Goal: Obtain resource: Obtain resource

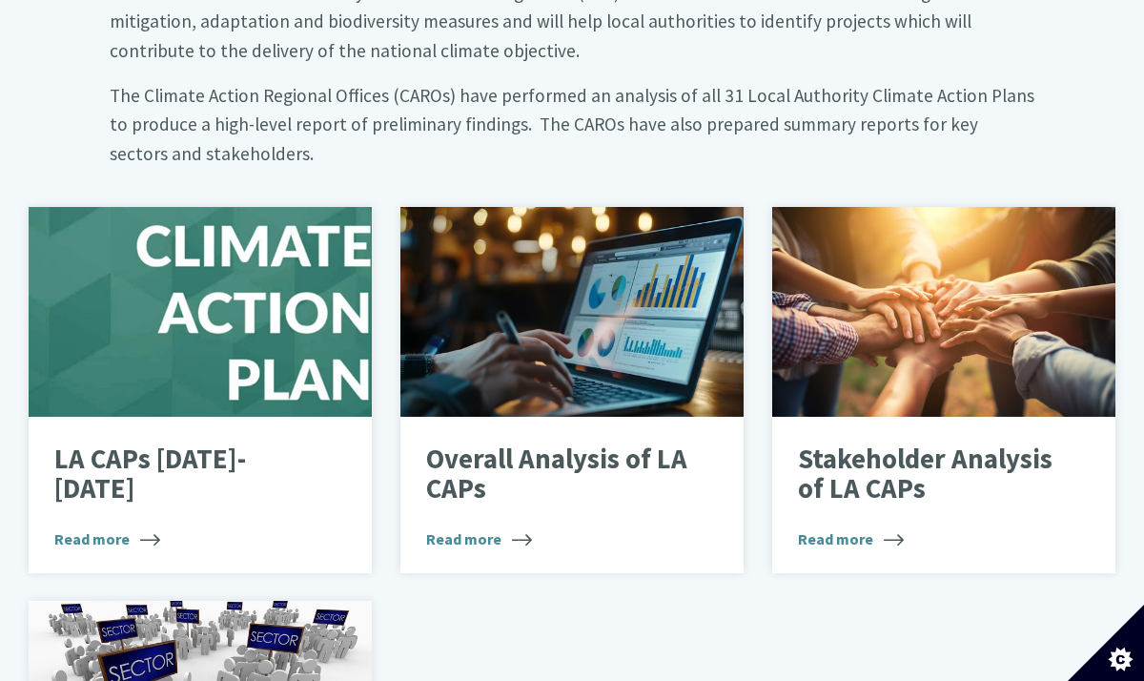
scroll to position [1068, 0]
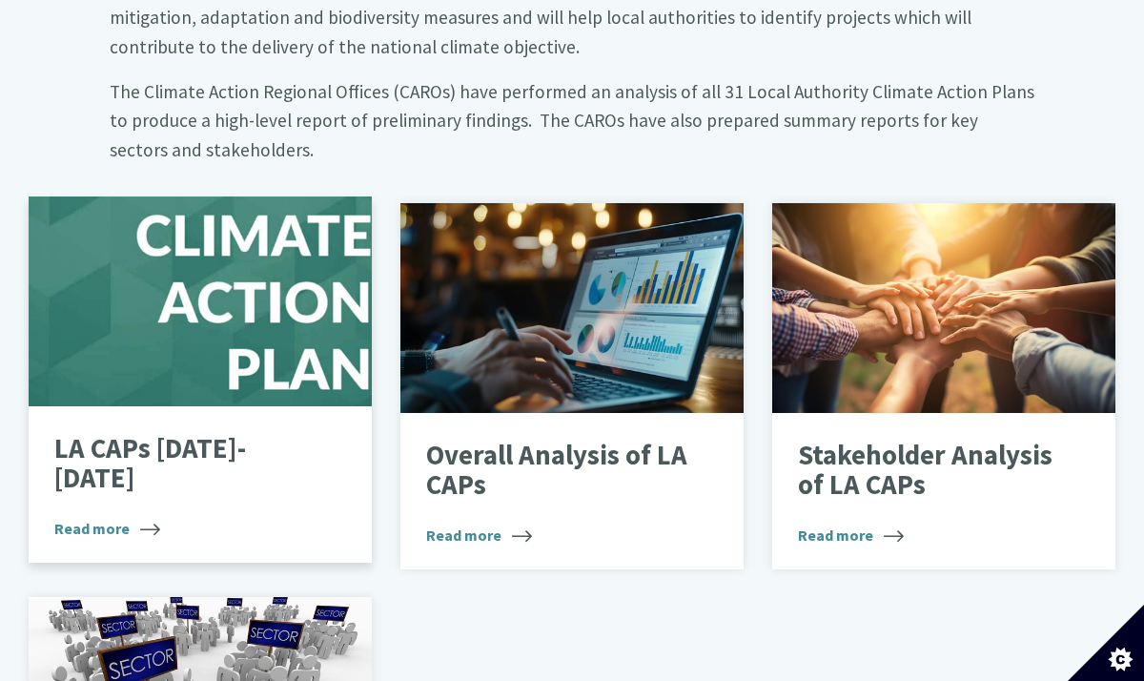
click at [160, 315] on div at bounding box center [200, 301] width 343 height 210
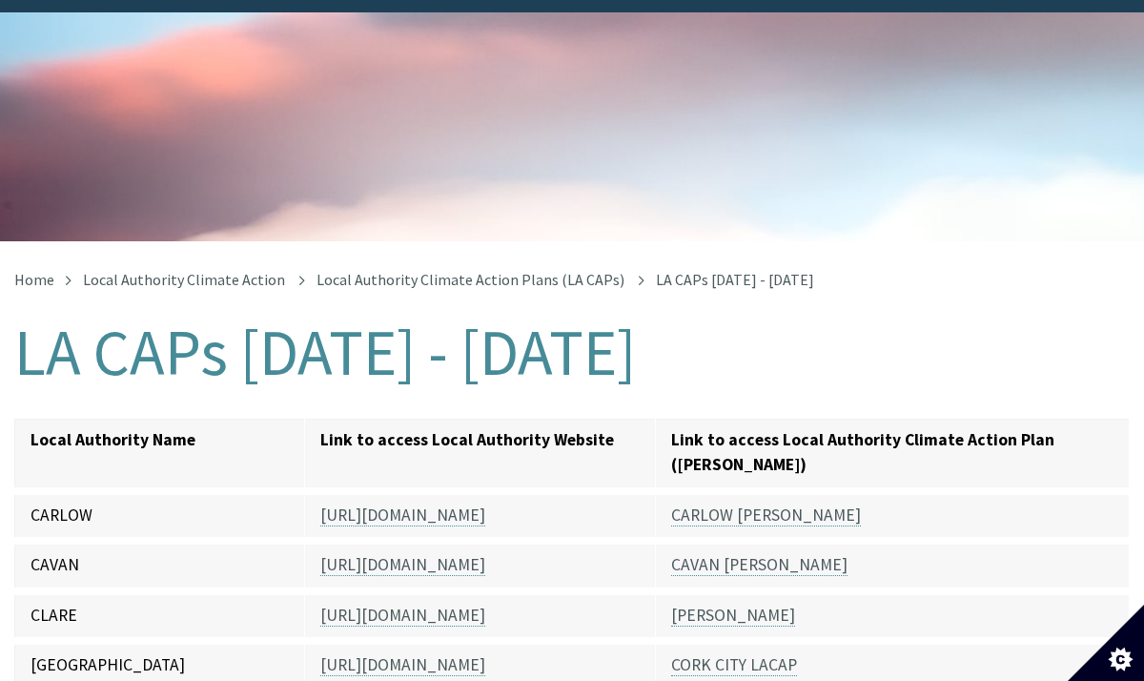
scroll to position [286, 0]
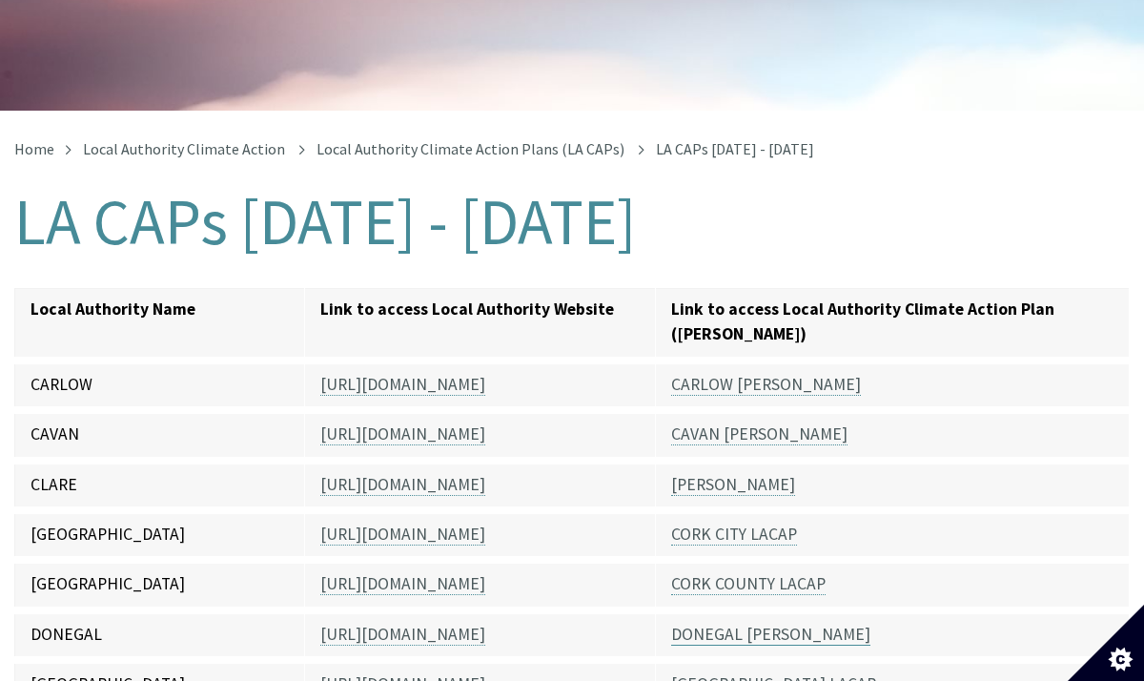
click at [707, 623] on link "DONEGAL [PERSON_NAME]" at bounding box center [770, 634] width 199 height 22
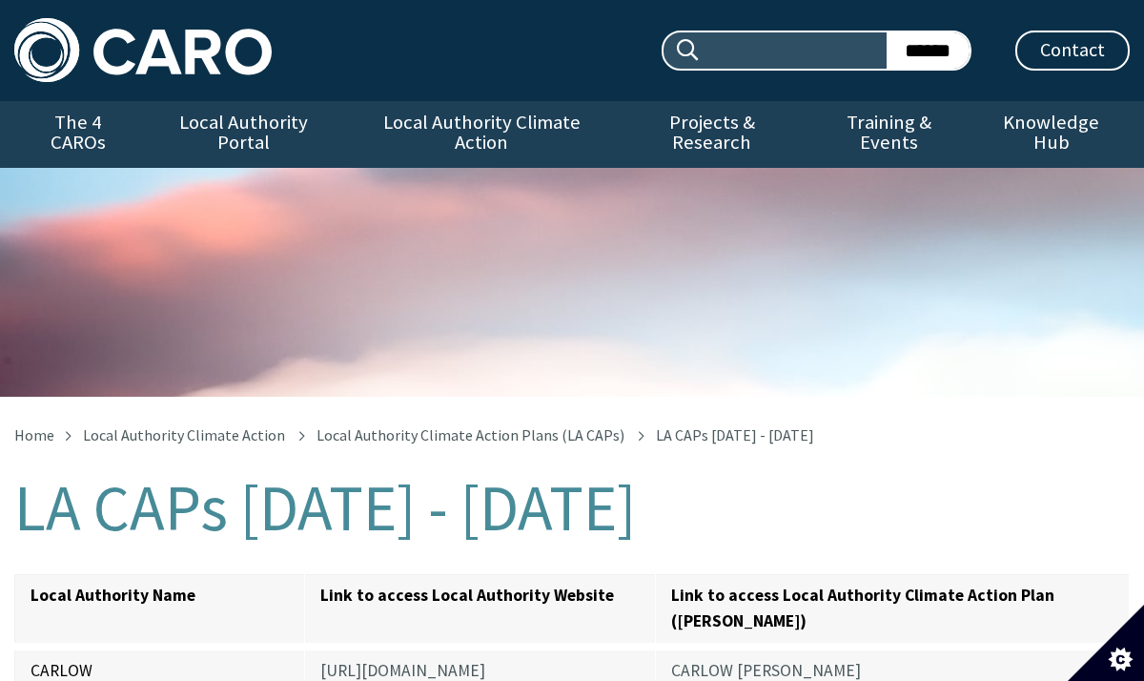
scroll to position [286, 0]
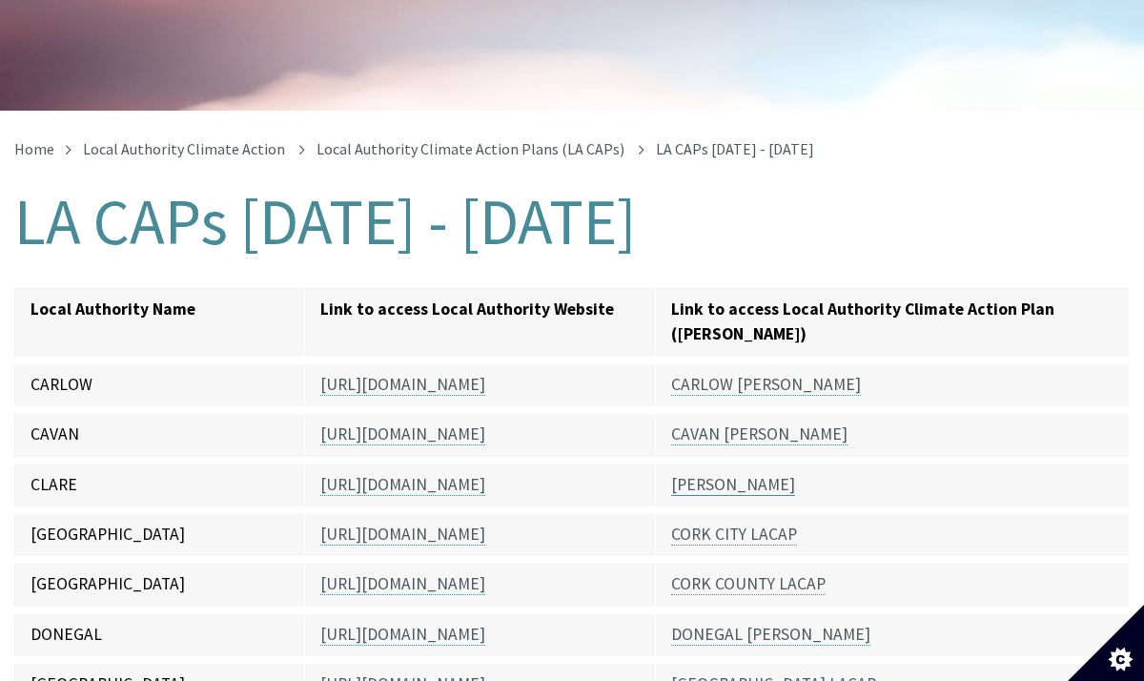
click at [740, 474] on link "[PERSON_NAME]" at bounding box center [733, 485] width 124 height 22
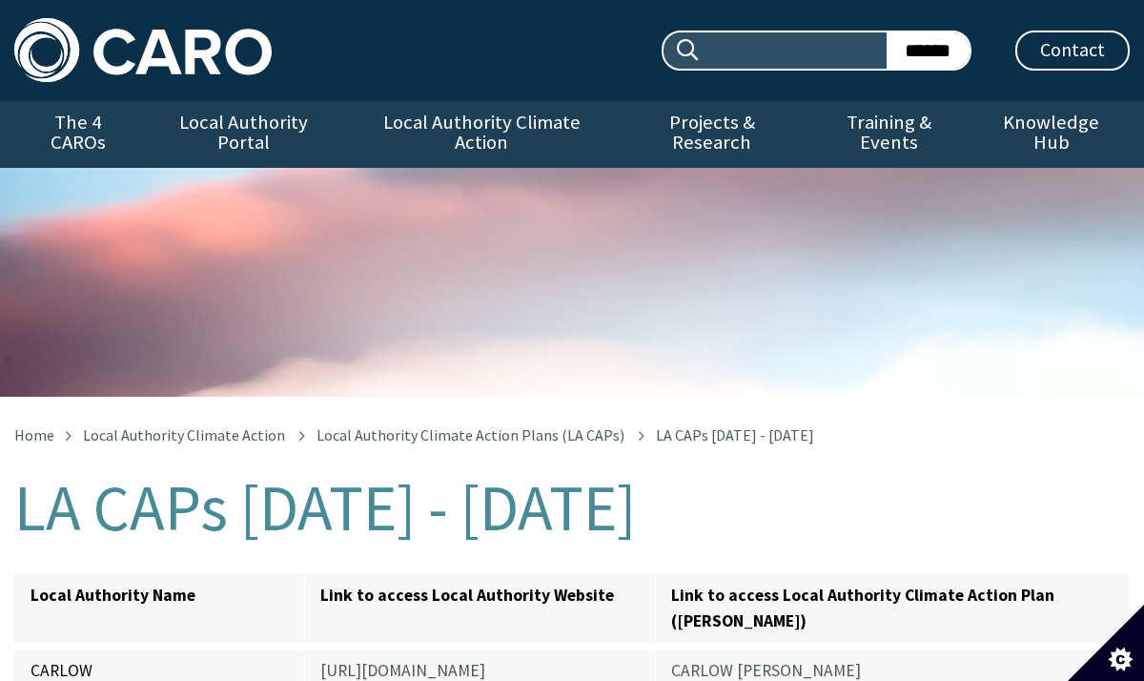
scroll to position [286, 0]
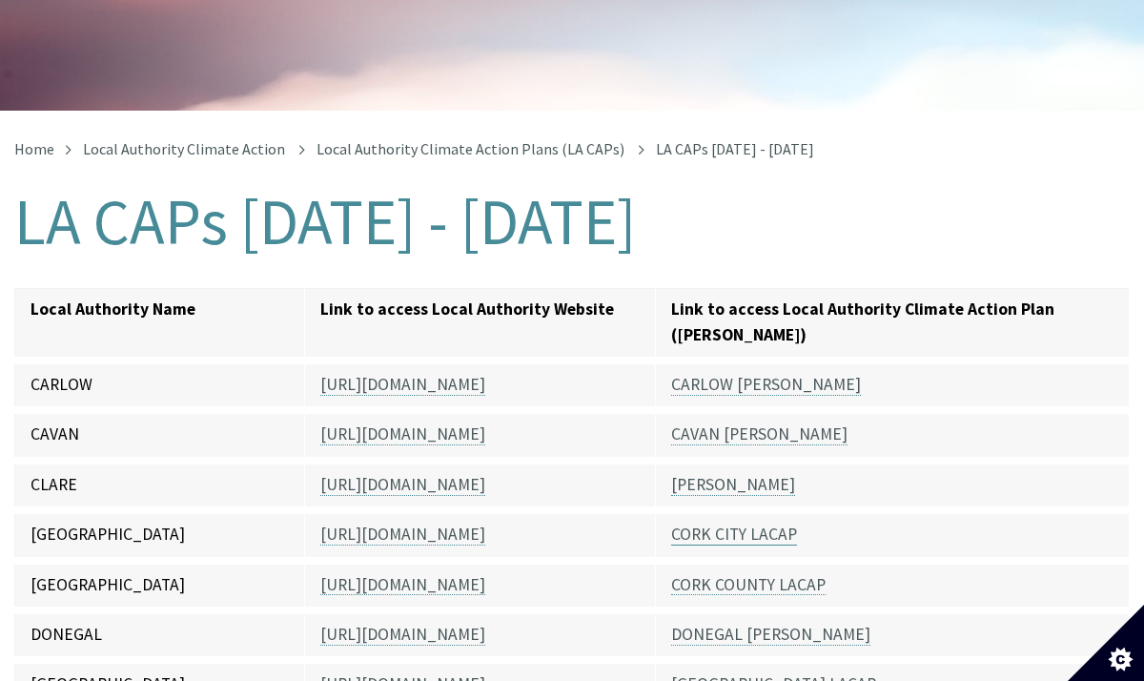
click at [706, 523] on link "CORK CITY LACAP" at bounding box center [734, 534] width 126 height 22
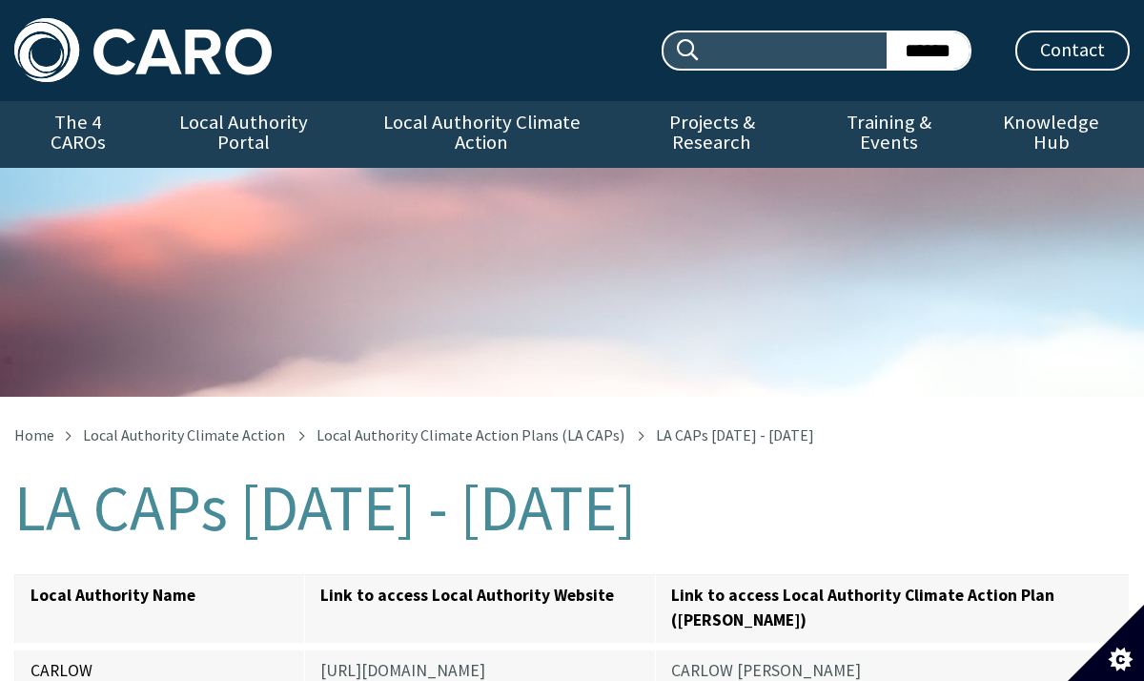
scroll to position [286, 0]
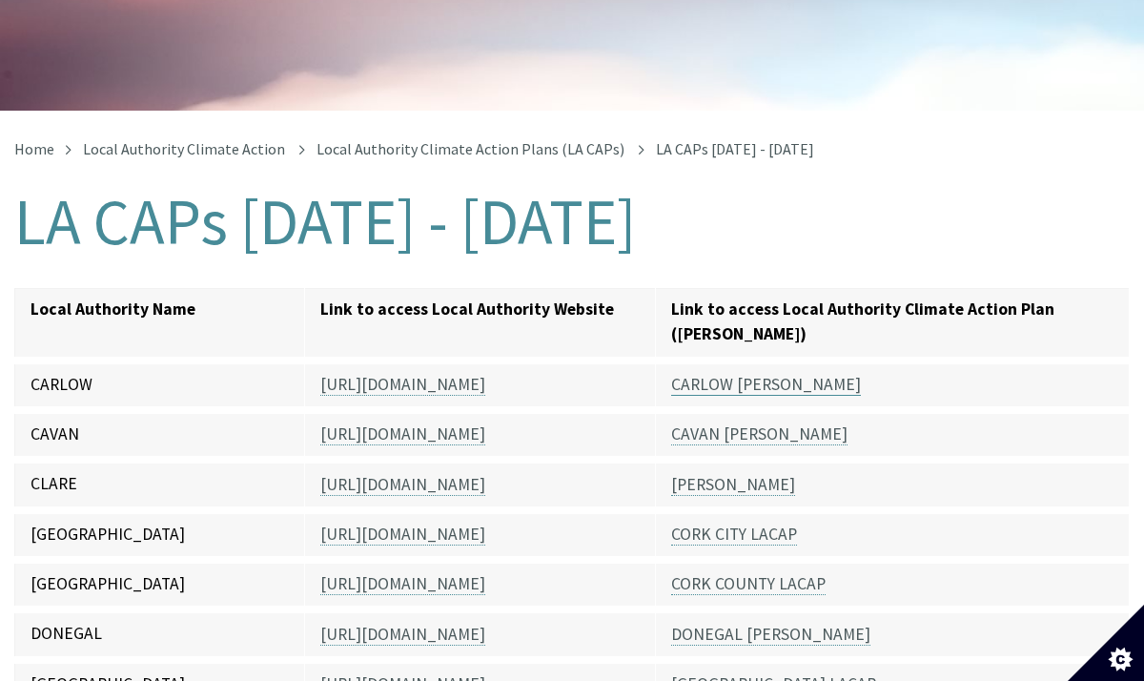
click at [724, 374] on link "CARLOW [PERSON_NAME]" at bounding box center [766, 385] width 190 height 22
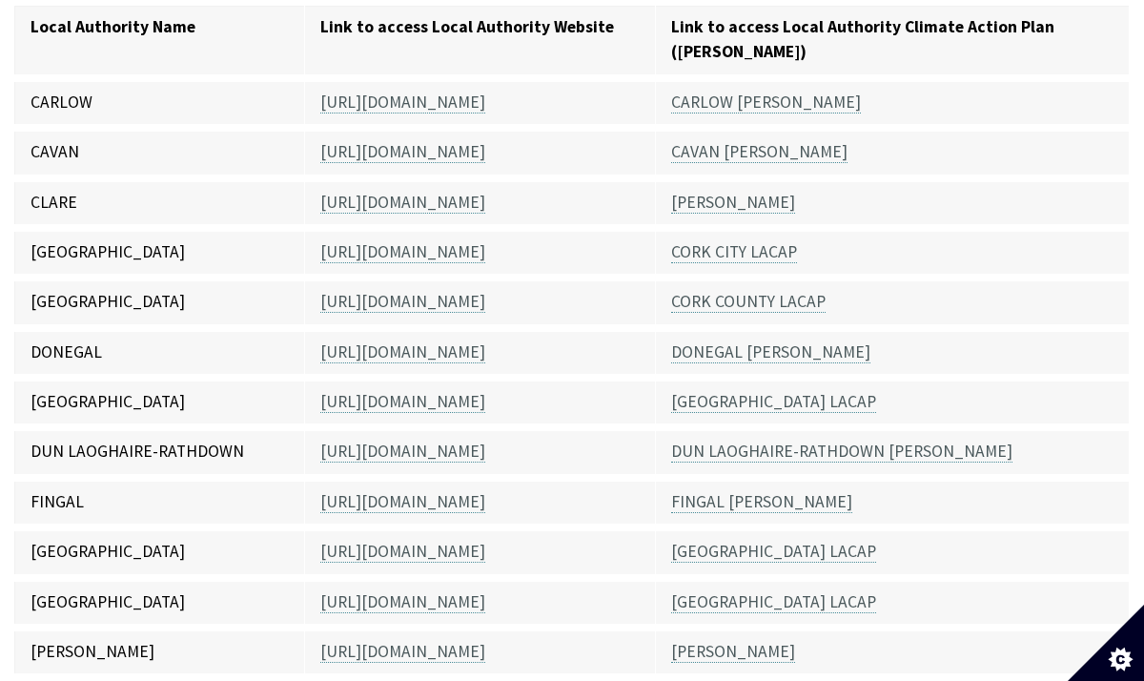
scroll to position [572, 0]
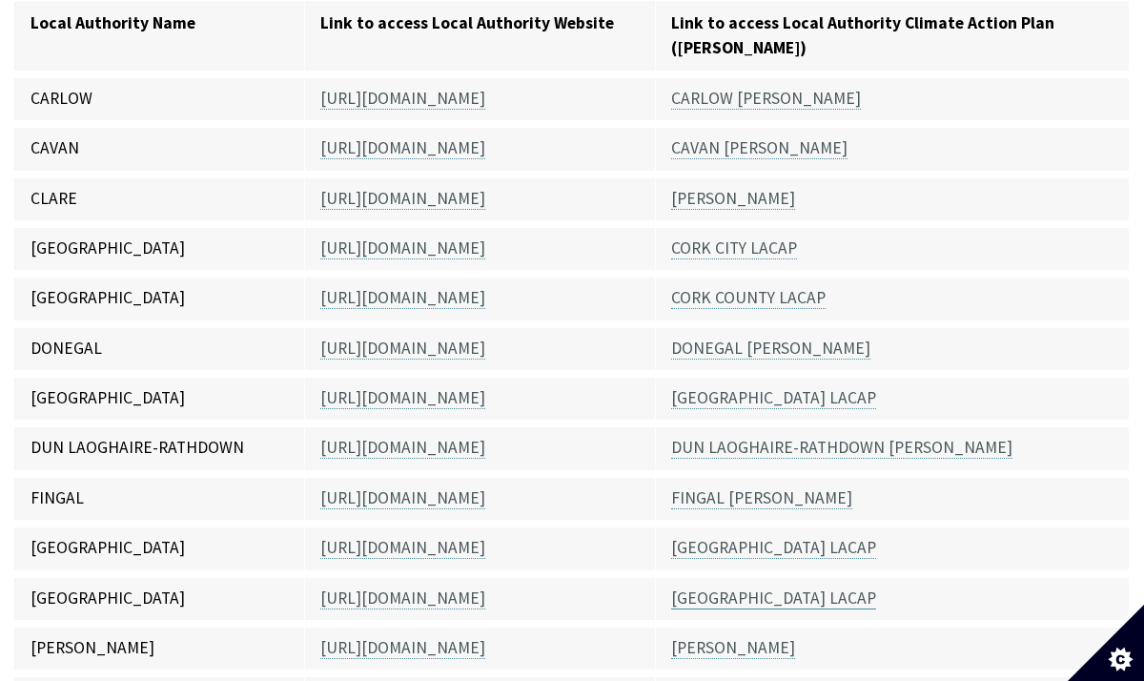
click at [748, 587] on link "[GEOGRAPHIC_DATA] LACAP" at bounding box center [773, 598] width 205 height 22
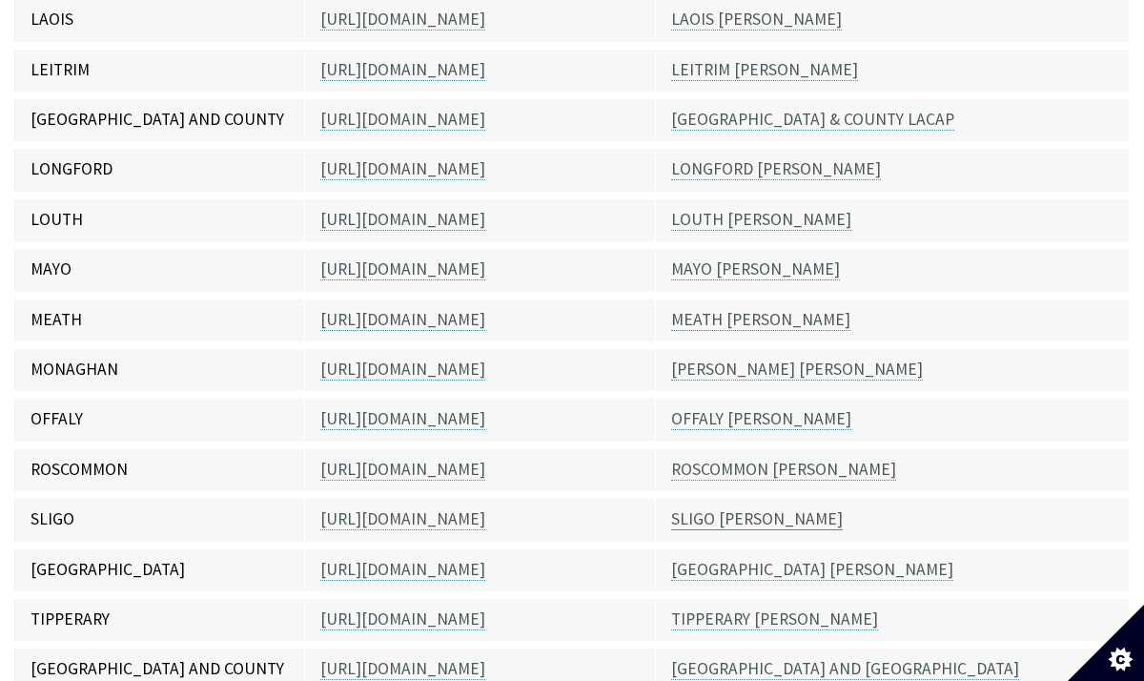
scroll to position [1445, 0]
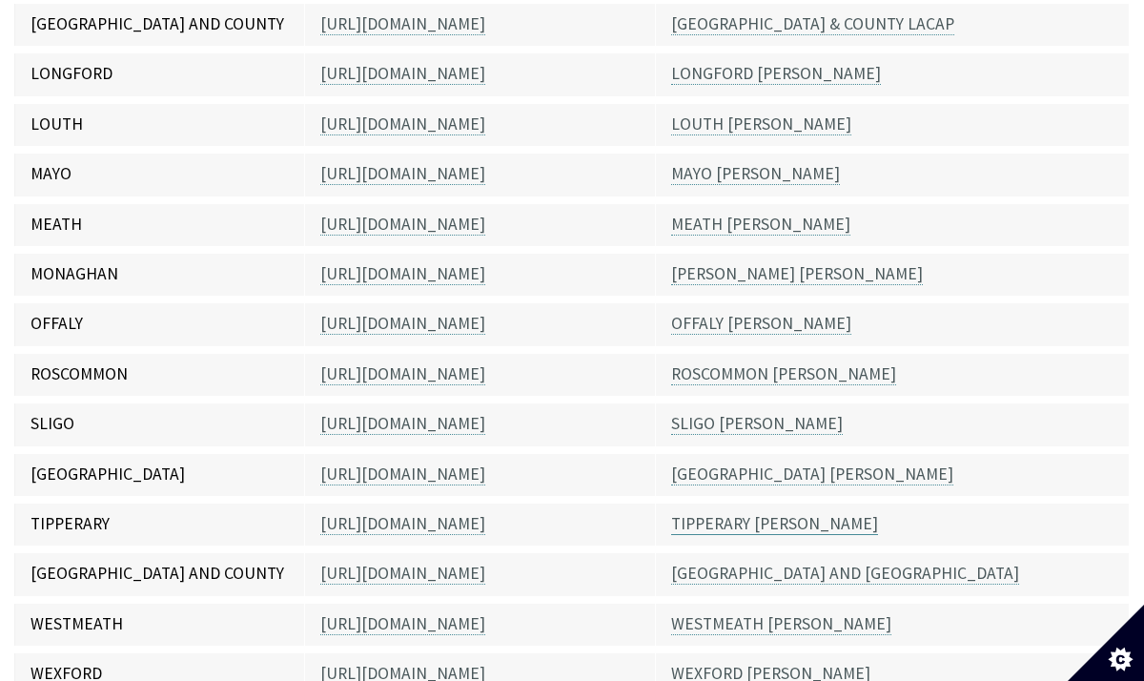
click at [700, 513] on link "TIPPERARY [PERSON_NAME]" at bounding box center [774, 524] width 207 height 22
